Goal: Task Accomplishment & Management: Manage account settings

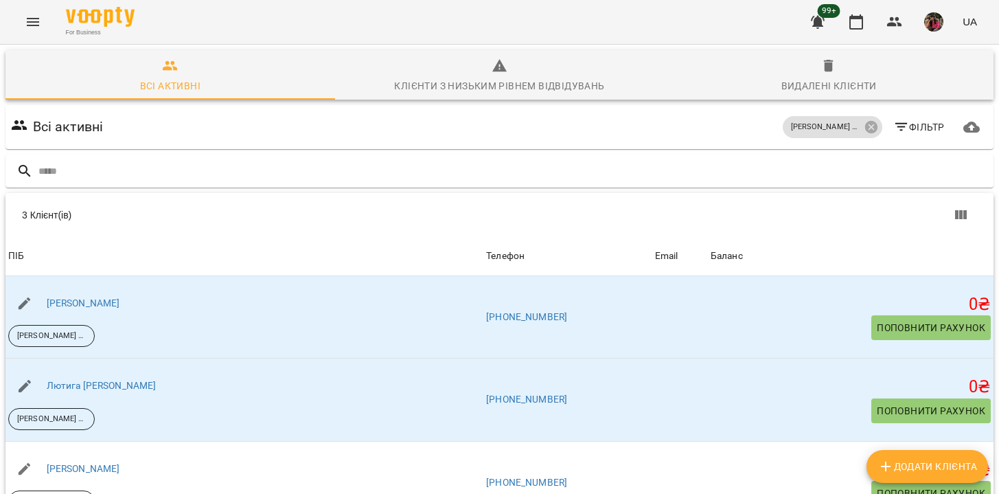
scroll to position [115, 0]
click at [32, 18] on icon "Menu" at bounding box center [33, 22] width 12 height 8
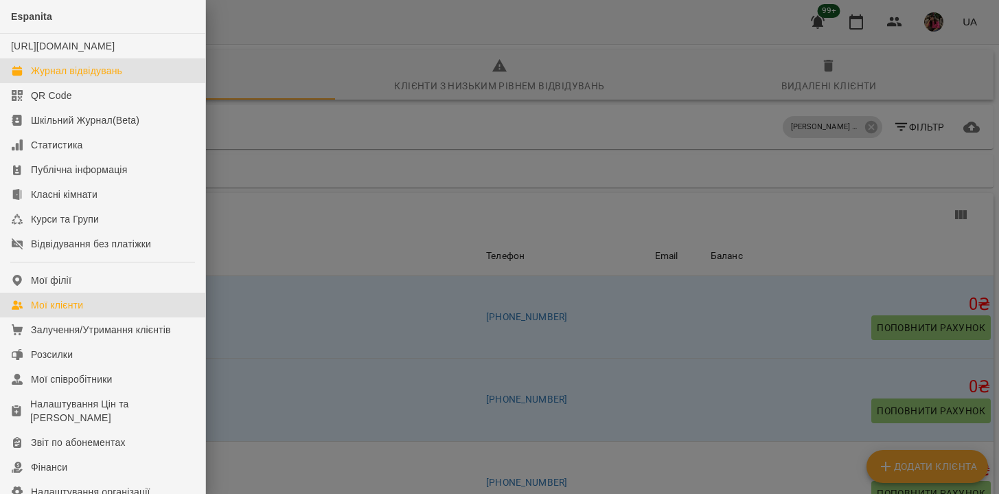
click at [62, 78] on div "Журнал відвідувань" at bounding box center [76, 71] width 91 height 14
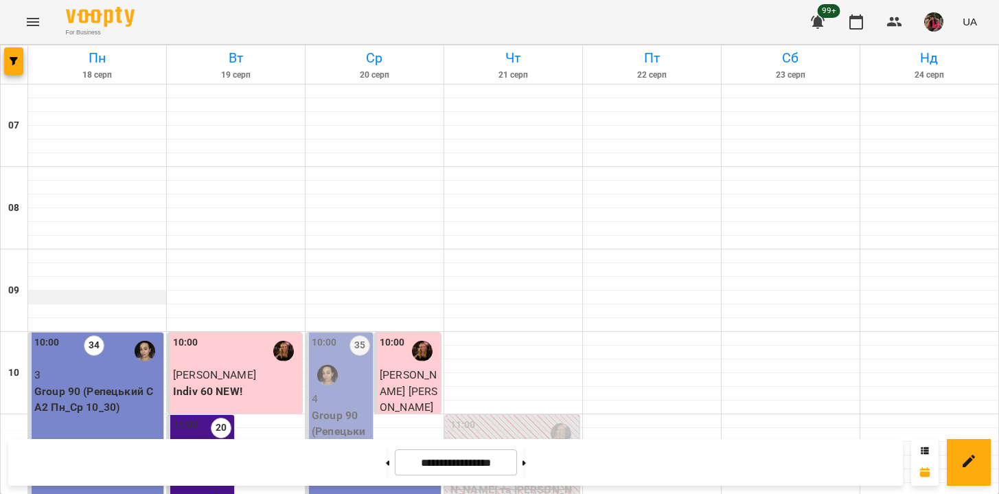
scroll to position [704, 0]
click at [17, 68] on button "button" at bounding box center [13, 60] width 19 height 27
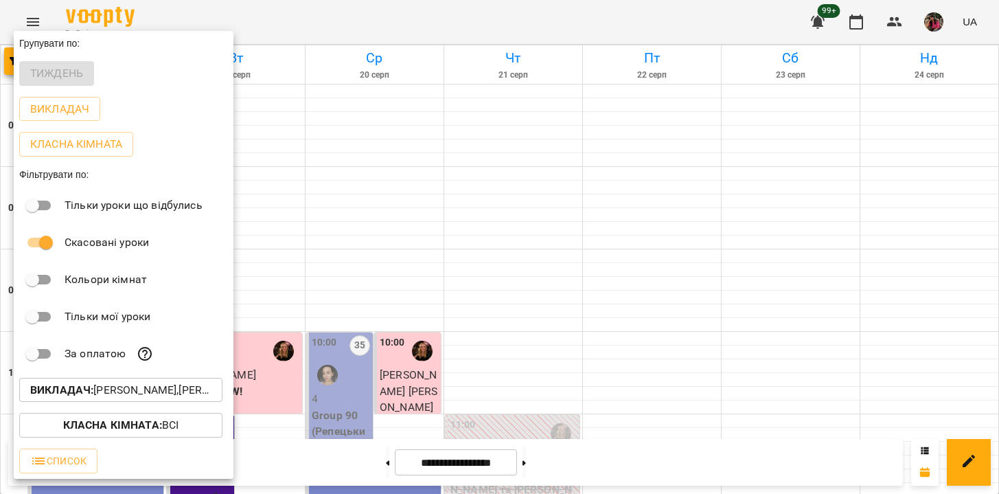
click at [97, 395] on p "Викладач : [PERSON_NAME],[PERSON_NAME]" at bounding box center [120, 390] width 181 height 16
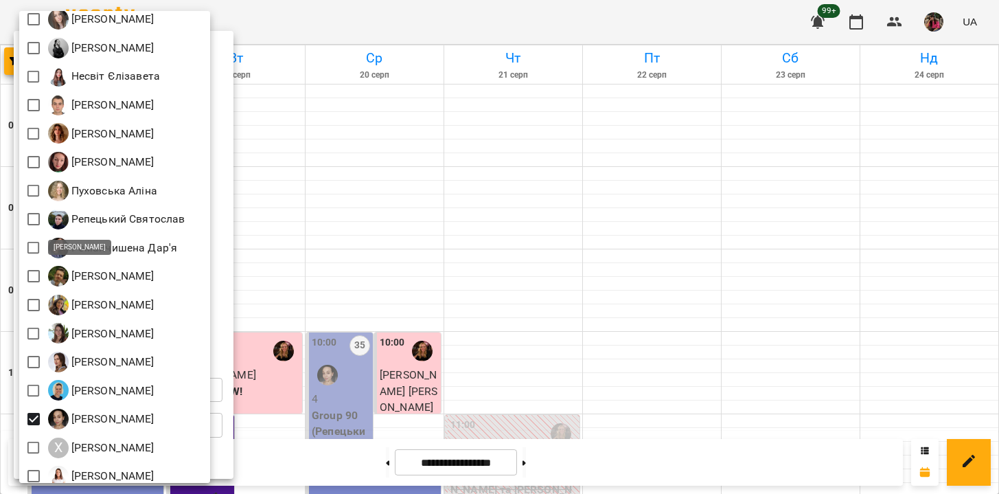
scroll to position [635, 0]
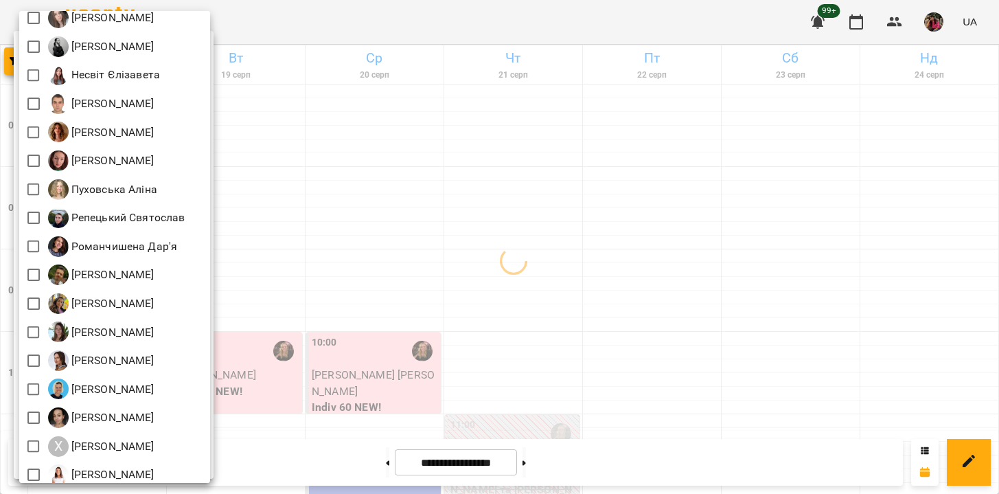
click at [269, 240] on div at bounding box center [499, 247] width 999 height 494
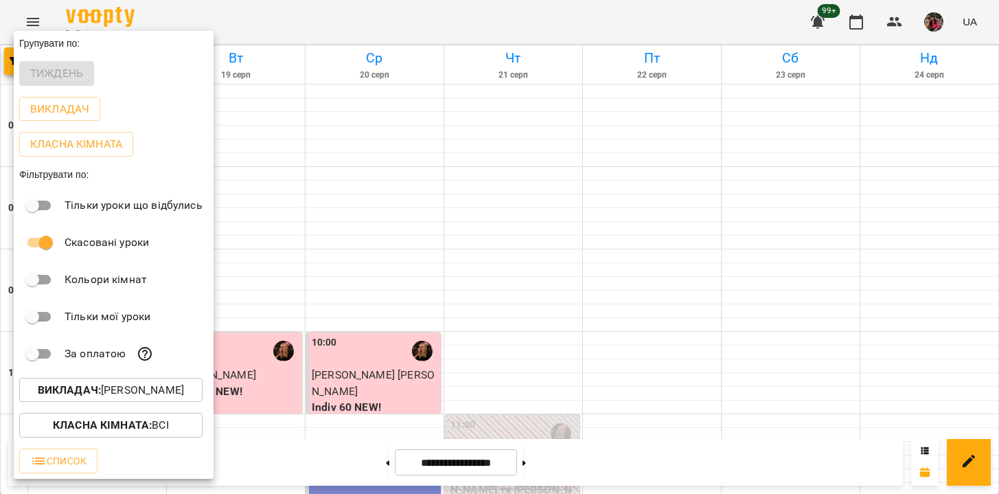
click at [245, 201] on div at bounding box center [499, 247] width 999 height 494
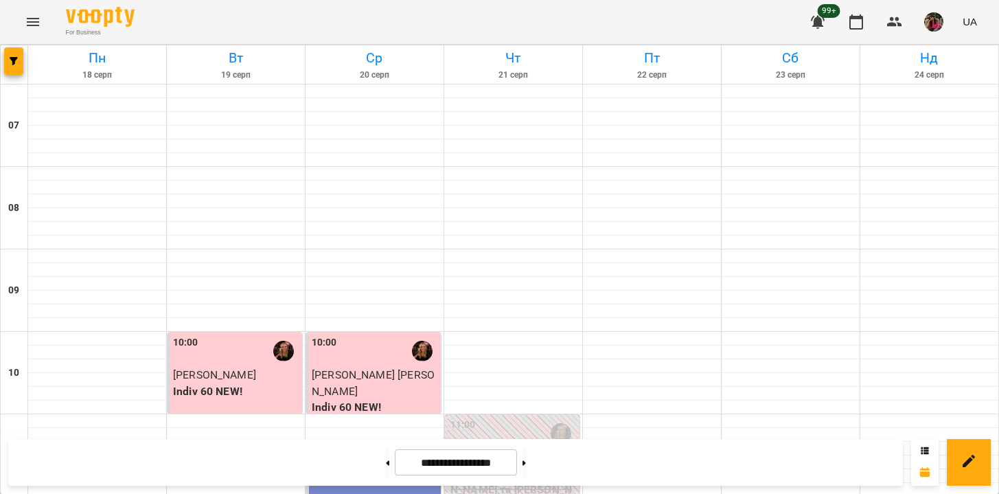
scroll to position [859, 0]
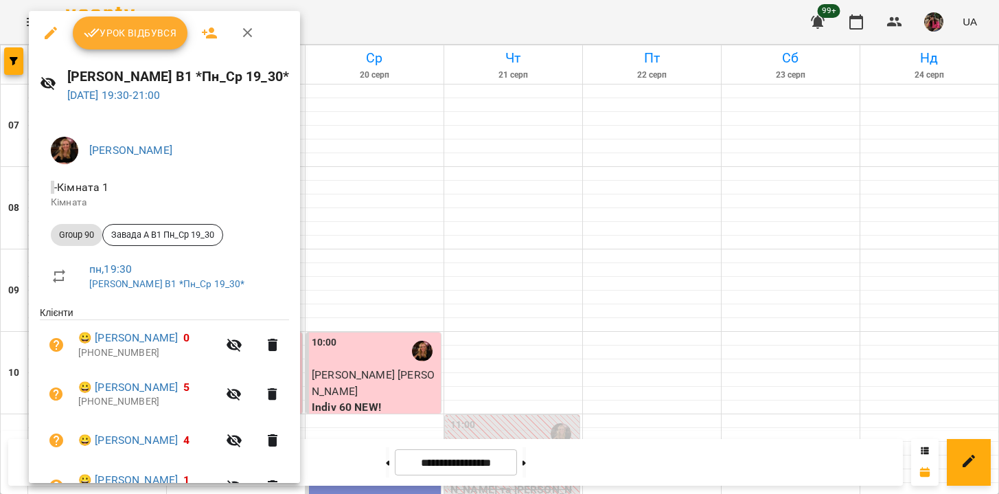
click at [50, 34] on icon "button" at bounding box center [51, 33] width 12 height 12
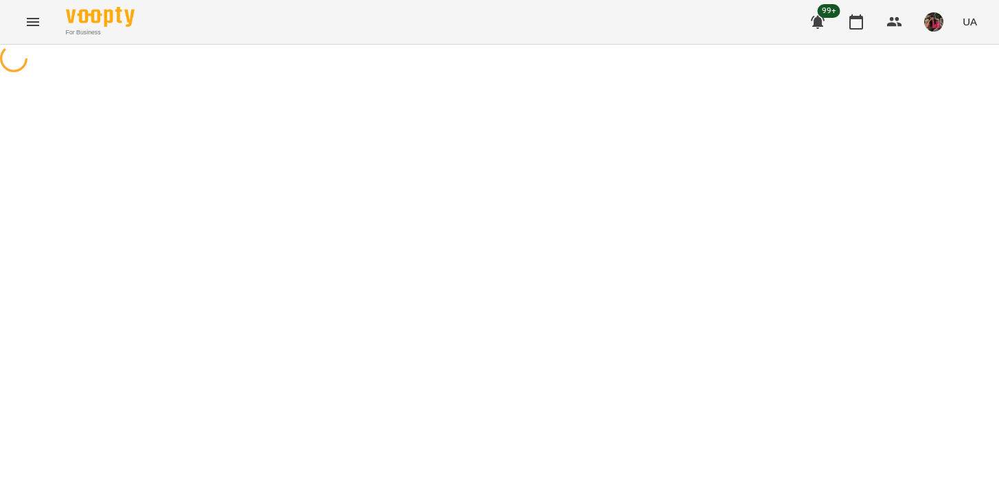
select select "********"
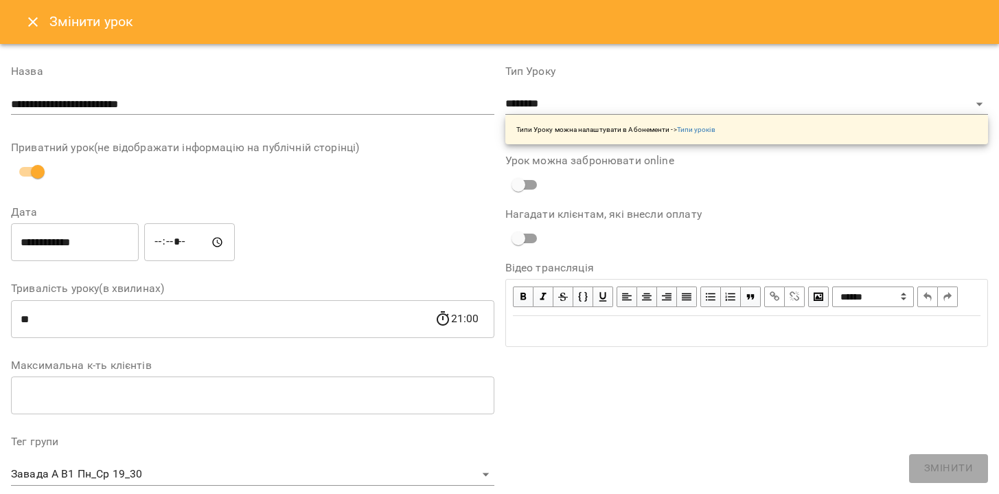
click at [82, 245] on input "**********" at bounding box center [75, 242] width 128 height 38
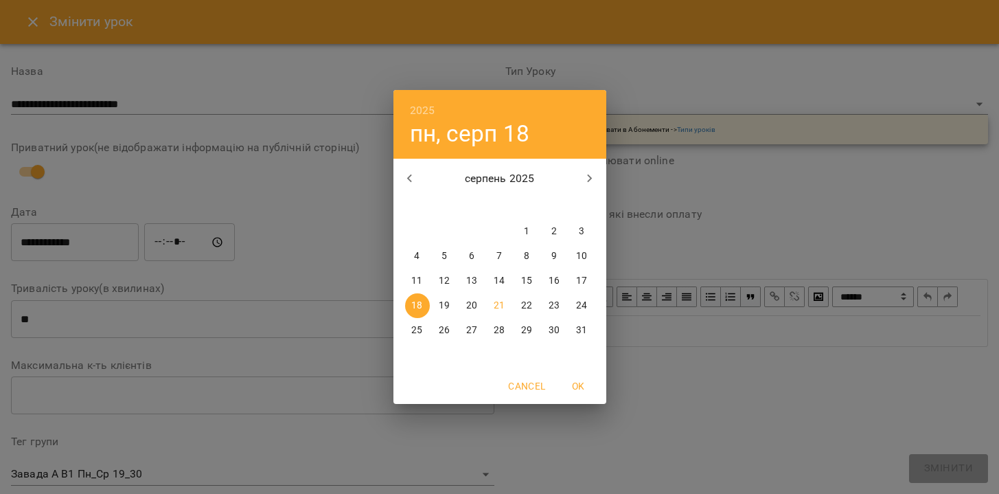
click at [525, 330] on p "29" at bounding box center [526, 330] width 11 height 14
type input "**********"
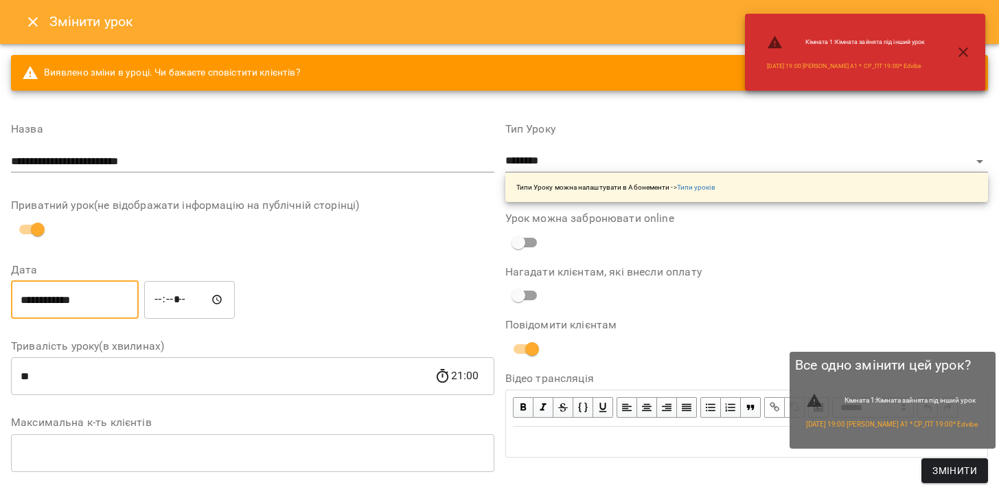
click at [960, 472] on span "Змінити" at bounding box center [954, 470] width 45 height 16
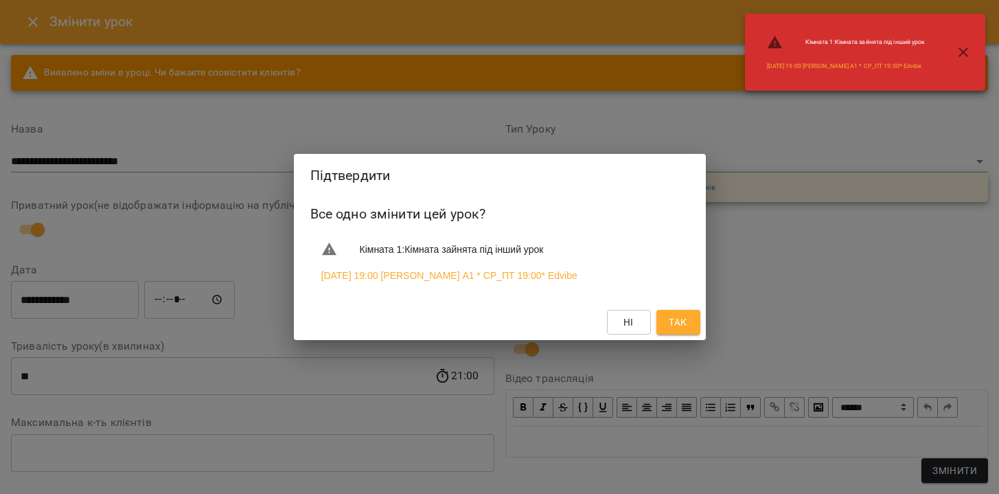
click at [683, 321] on span "Так" at bounding box center [678, 322] width 18 height 16
